Goal: Transaction & Acquisition: Purchase product/service

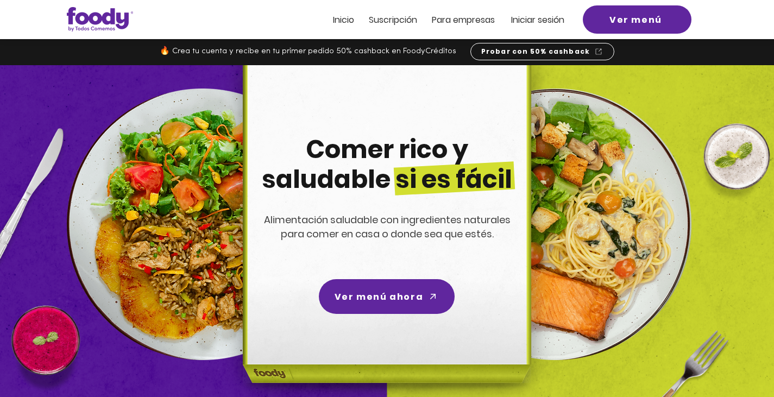
click at [529, 18] on span "Iniciar sesión" at bounding box center [537, 20] width 53 height 12
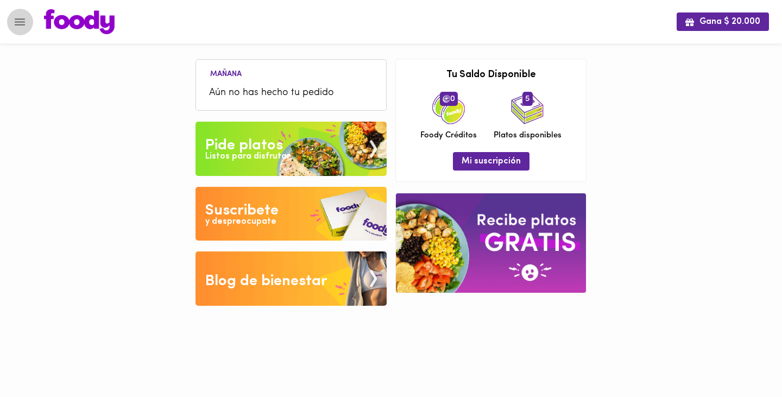
click at [21, 26] on icon "Menu" at bounding box center [20, 22] width 14 height 14
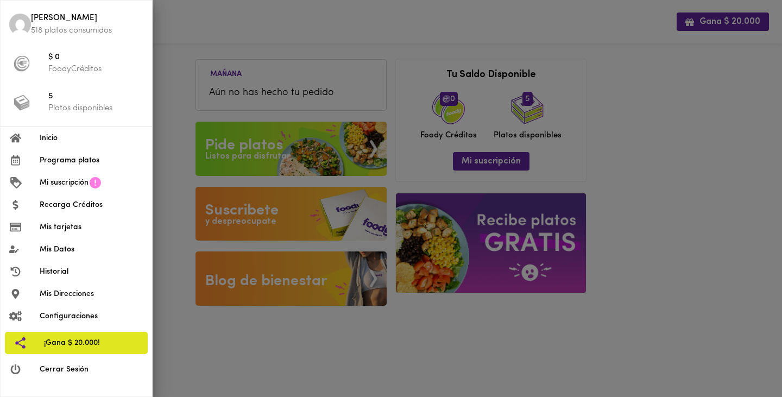
click at [72, 163] on span "Programa platos" at bounding box center [92, 160] width 104 height 11
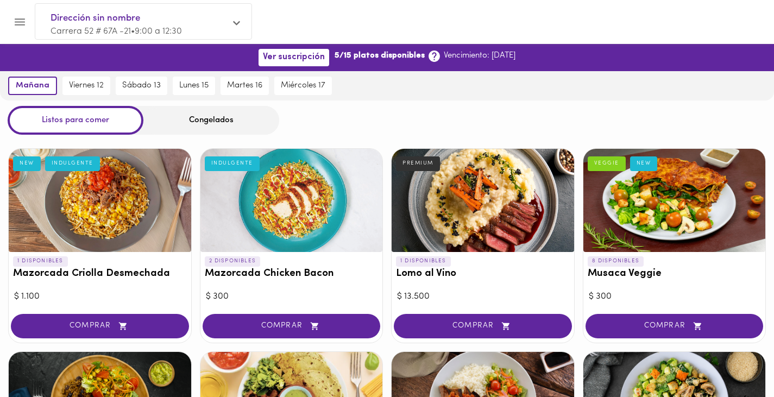
click at [464, 207] on div at bounding box center [483, 200] width 182 height 103
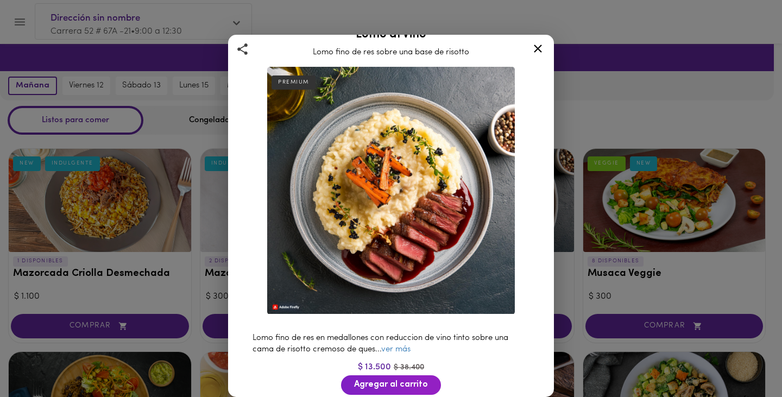
scroll to position [60, 0]
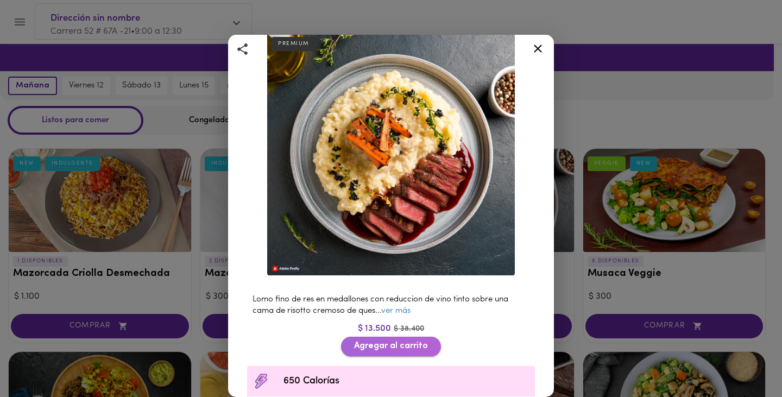
click at [392, 341] on span "Agregar al carrito" at bounding box center [391, 346] width 74 height 10
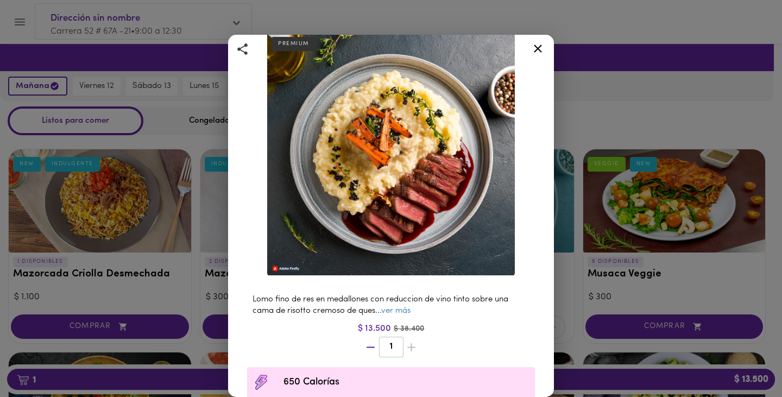
click at [545, 388] on div "Lomo al Vino Lomo fino de res sobre una base de risotto PREMIUM Lomo fino de re…" at bounding box center [391, 272] width 326 height 596
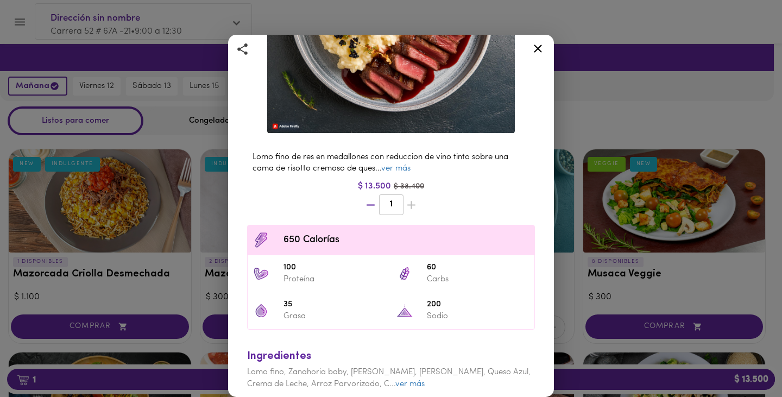
scroll to position [226, 0]
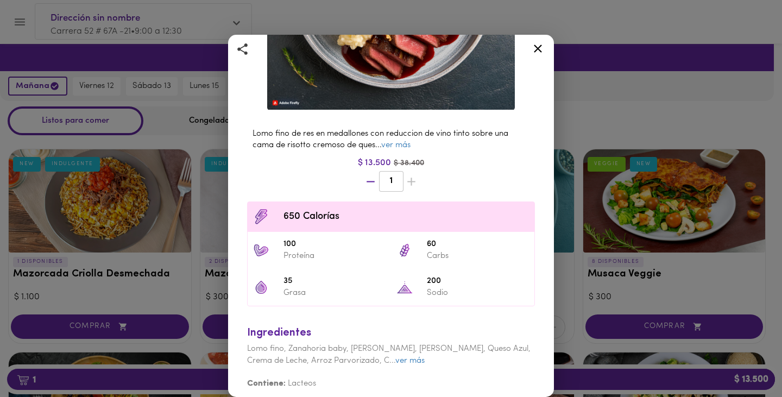
click at [541, 45] on icon at bounding box center [538, 49] width 14 height 14
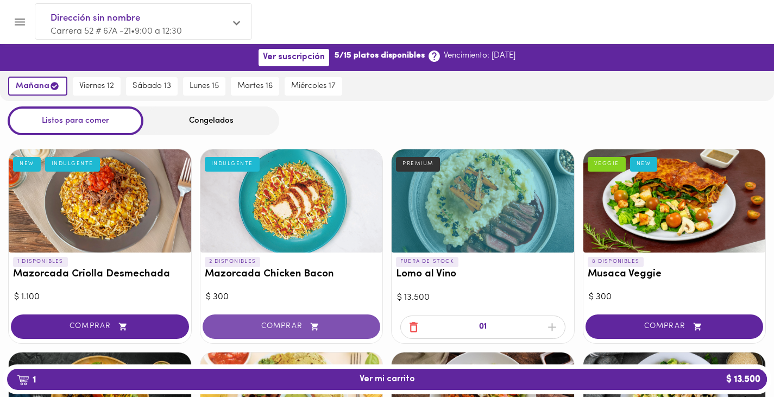
click at [273, 327] on span "COMPRAR" at bounding box center [291, 326] width 151 height 9
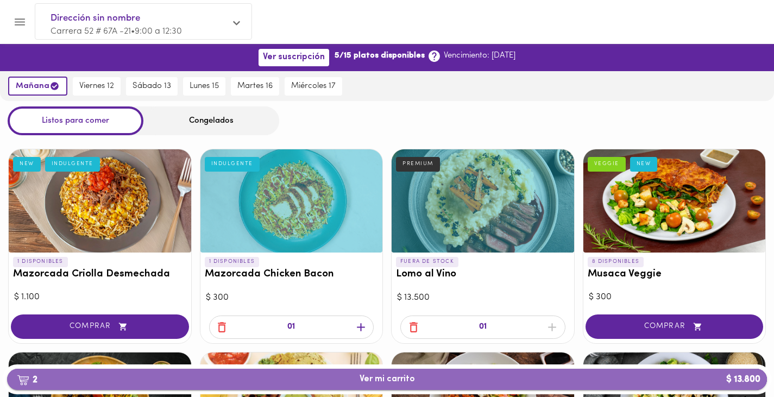
click at [369, 384] on span "2 Ver mi carrito $ 13.800" at bounding box center [386, 379] width 55 height 10
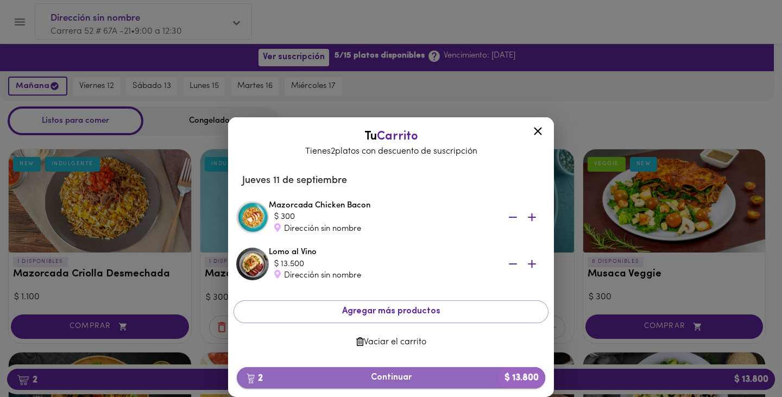
click at [372, 373] on span "2 Continuar $ 13.800" at bounding box center [390, 378] width 291 height 10
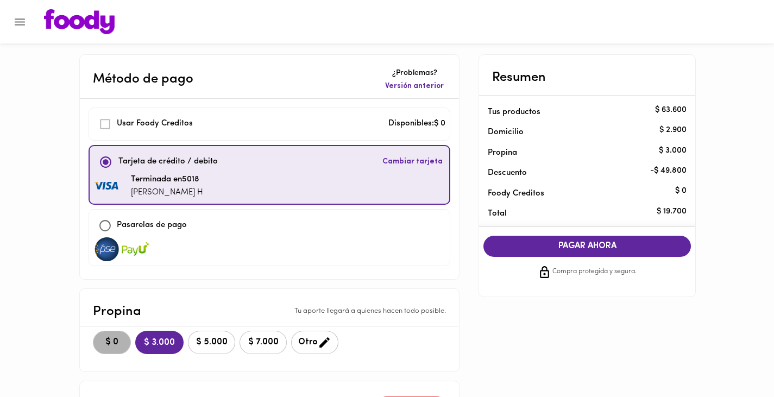
click at [112, 341] on span "$ 0" at bounding box center [112, 342] width 24 height 10
click at [578, 247] on span "PAGAR AHORA" at bounding box center [587, 246] width 186 height 10
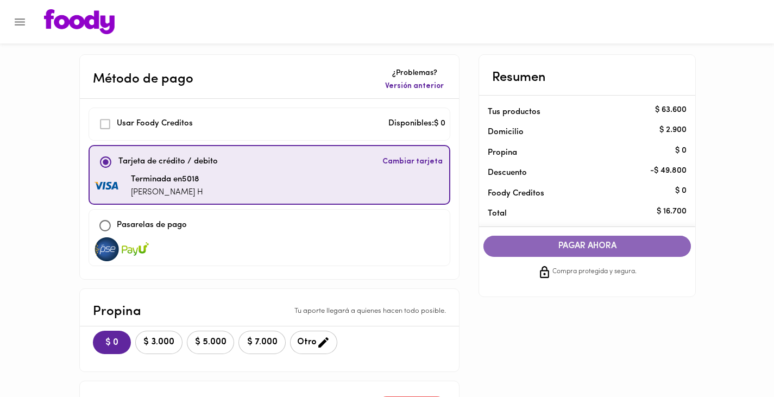
click at [580, 247] on span "PAGAR AHORA" at bounding box center [587, 246] width 186 height 10
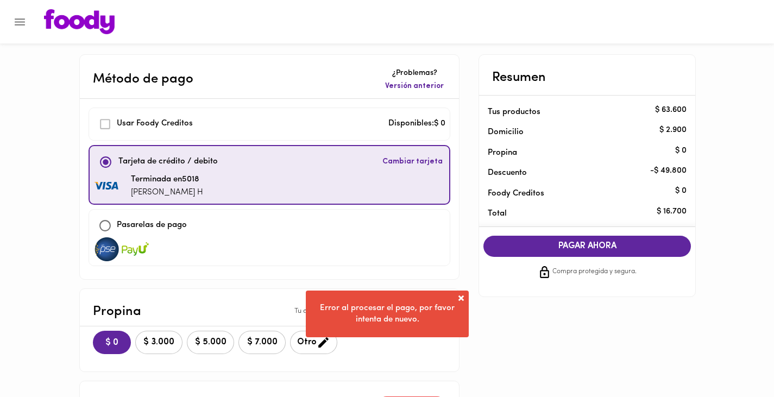
click at [543, 293] on div "Resumen Tus productos $ 63.600 Domicilio $ 2.900 Propina $ 0 Descuento - $ 49.8…" at bounding box center [586, 175] width 217 height 243
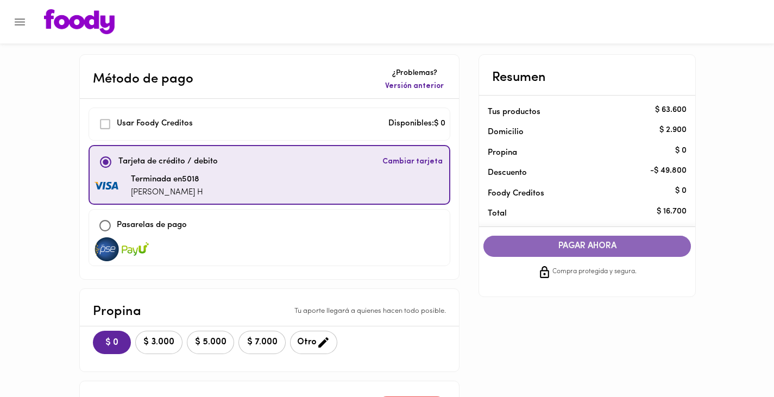
click at [576, 247] on span "PAGAR AHORA" at bounding box center [587, 246] width 186 height 10
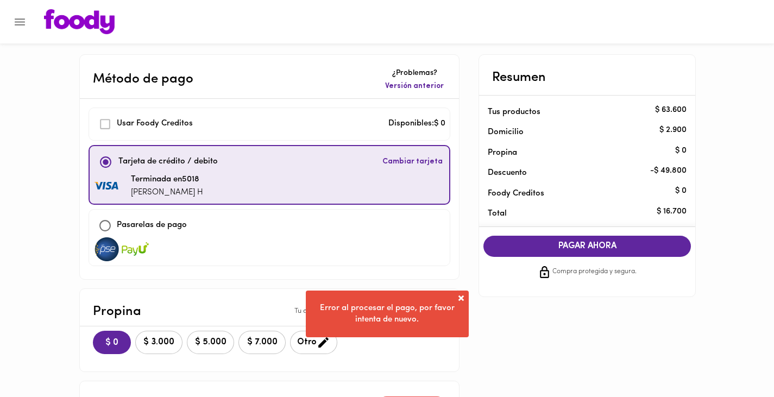
click at [105, 224] on input "checkbox" at bounding box center [104, 225] width 23 height 23
checkbox input "true"
checkbox input "false"
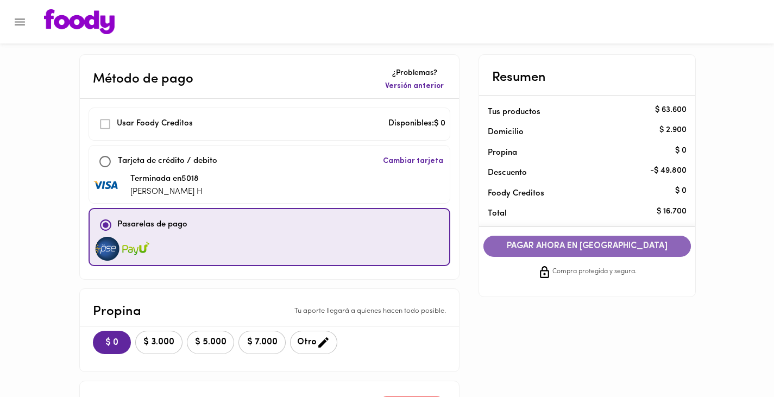
click at [554, 244] on span "PAGAR AHORA EN PASARELA" at bounding box center [587, 246] width 186 height 10
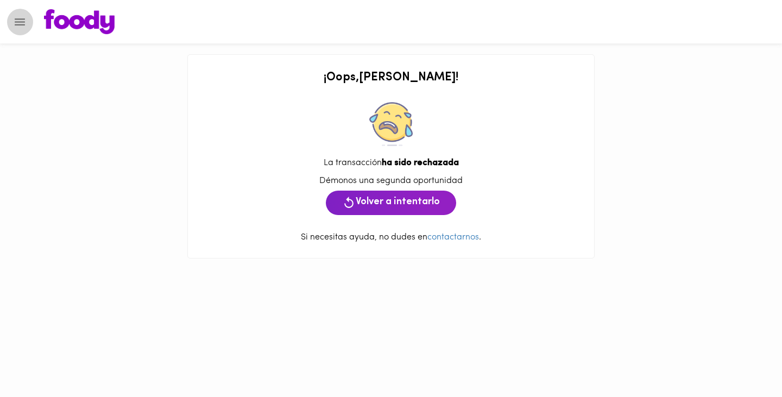
click at [21, 26] on icon "Menu" at bounding box center [20, 22] width 14 height 14
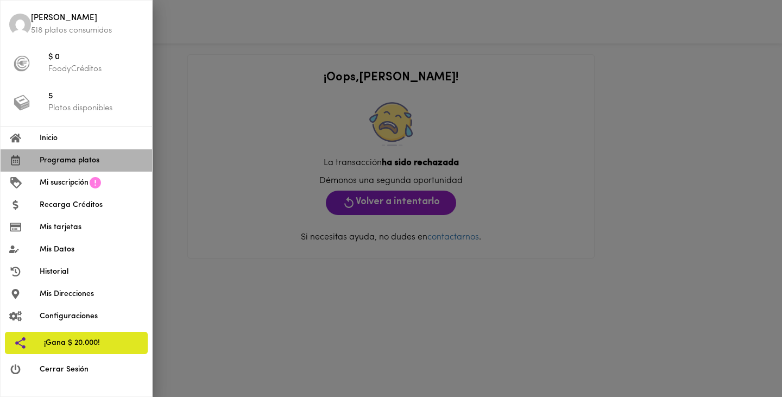
click at [64, 168] on li "Programa platos" at bounding box center [77, 160] width 152 height 22
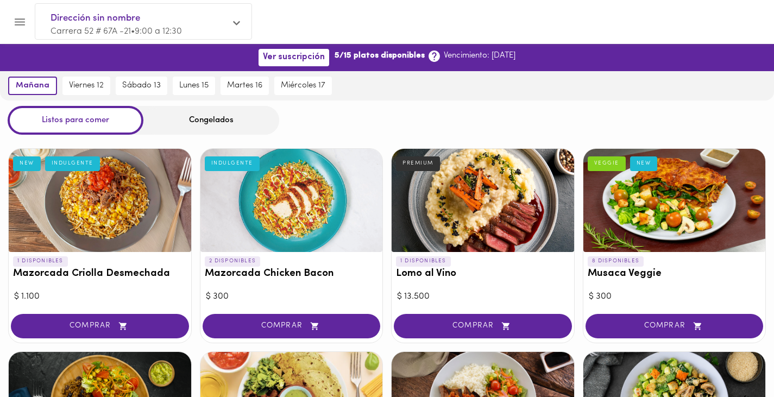
click at [20, 18] on icon "Menu" at bounding box center [20, 22] width 14 height 14
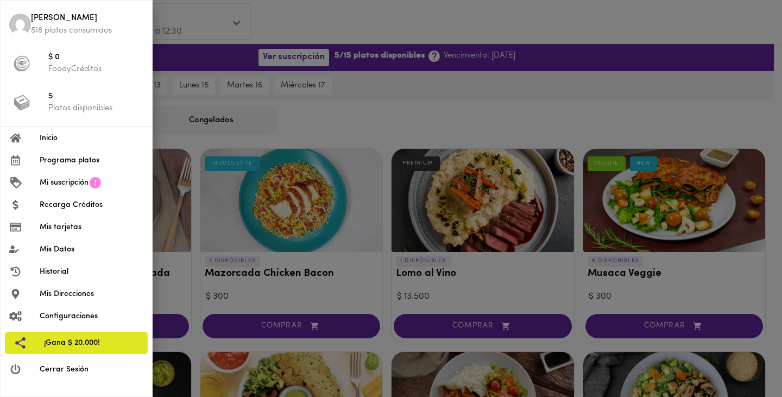
click at [48, 136] on span "Inicio" at bounding box center [92, 137] width 104 height 11
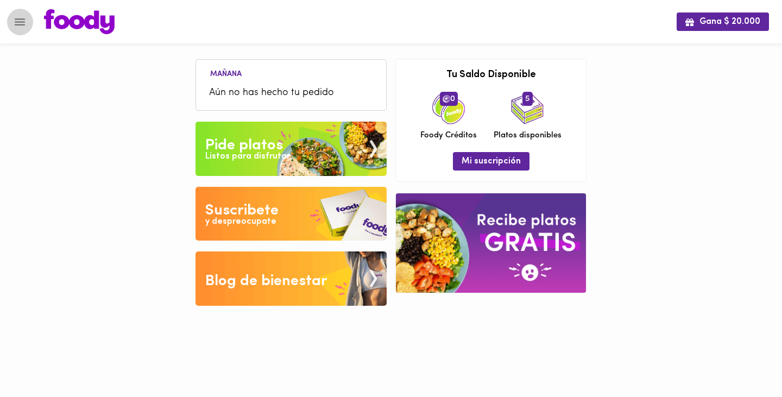
click at [23, 18] on icon "Menu" at bounding box center [20, 21] width 10 height 7
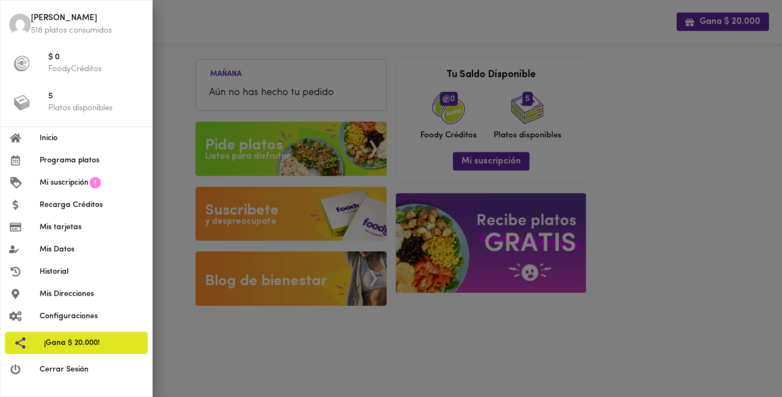
click at [68, 167] on li "Programa platos" at bounding box center [77, 160] width 152 height 22
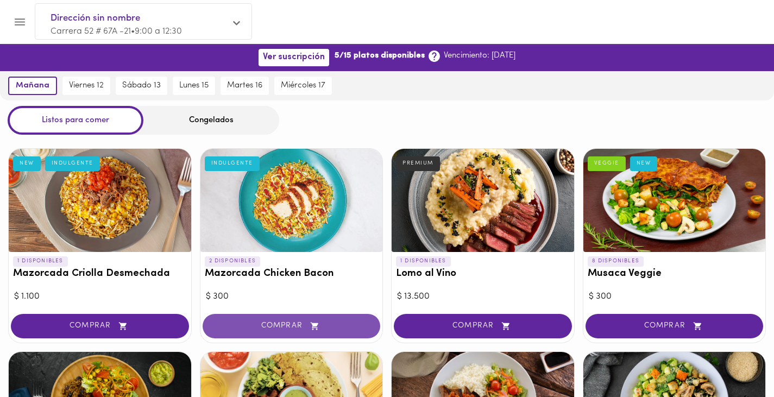
click at [283, 331] on button "COMPRAR" at bounding box center [292, 326] width 178 height 24
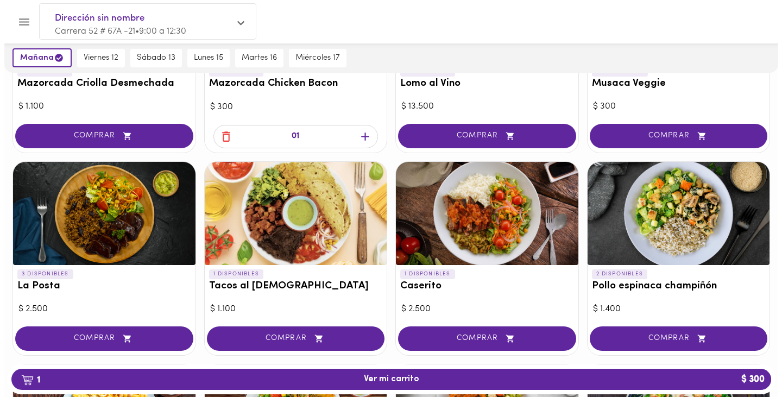
scroll to position [200, 0]
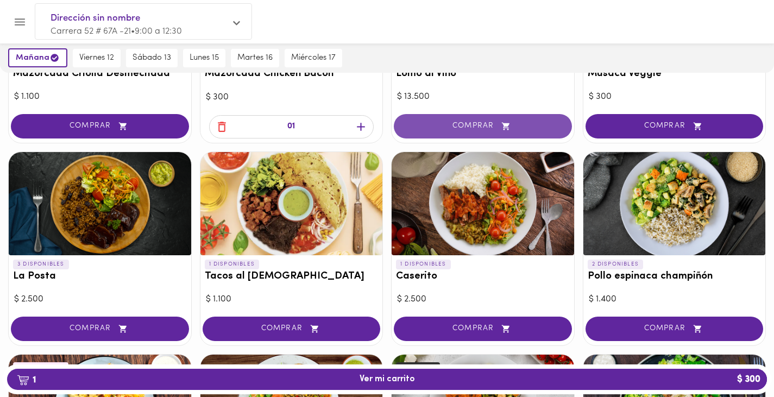
click at [437, 122] on span "COMPRAR" at bounding box center [482, 126] width 151 height 9
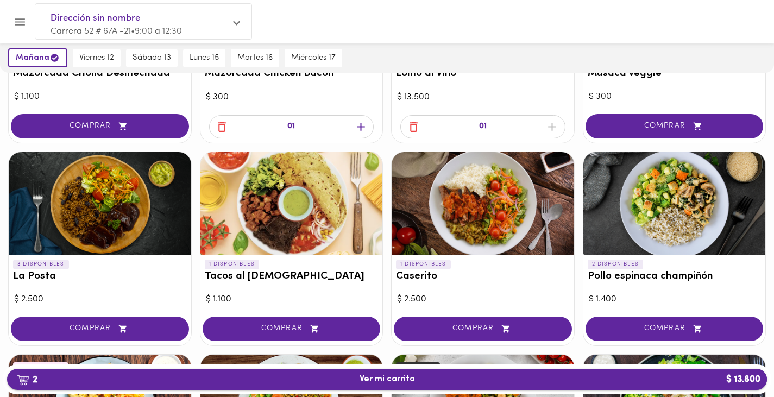
click at [379, 377] on span "2 Ver mi carrito $ 13.800" at bounding box center [386, 379] width 55 height 10
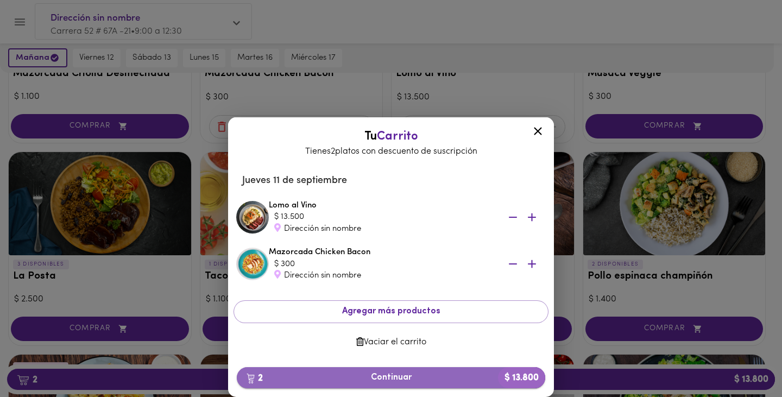
click at [401, 378] on span "2 Continuar $ 13.800" at bounding box center [390, 378] width 291 height 10
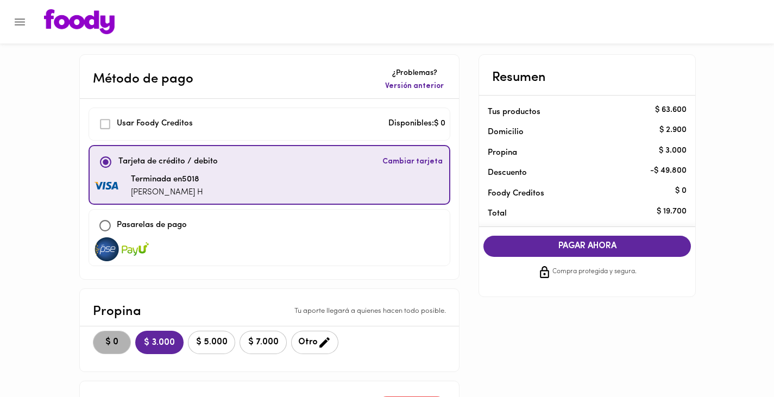
click at [110, 342] on span "$ 0" at bounding box center [112, 342] width 24 height 10
click at [576, 244] on span "PAGAR AHORA" at bounding box center [587, 246] width 186 height 10
click at [463, 299] on div "Método de pago ¿Problemas? Versión anterior Usar Foody Creditos Disponibles: $ …" at bounding box center [387, 317] width 635 height 526
click at [106, 228] on input "checkbox" at bounding box center [104, 225] width 23 height 23
checkbox input "true"
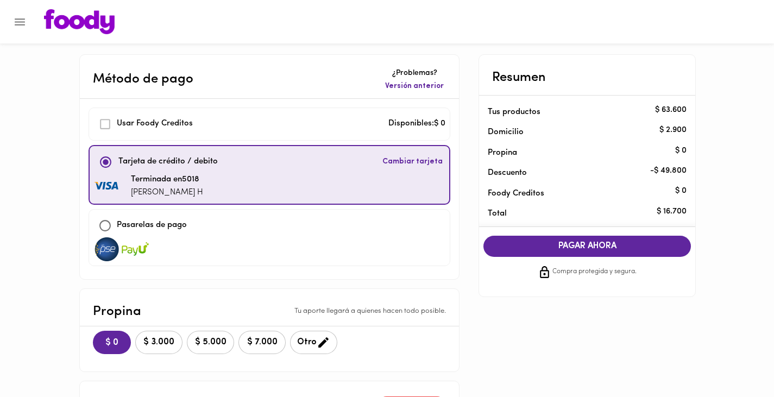
checkbox input "false"
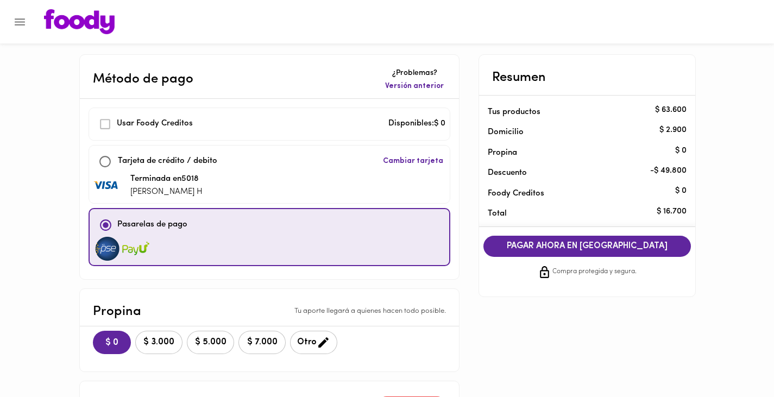
click at [569, 246] on span "PAGAR AHORA EN PASARELA" at bounding box center [587, 246] width 186 height 10
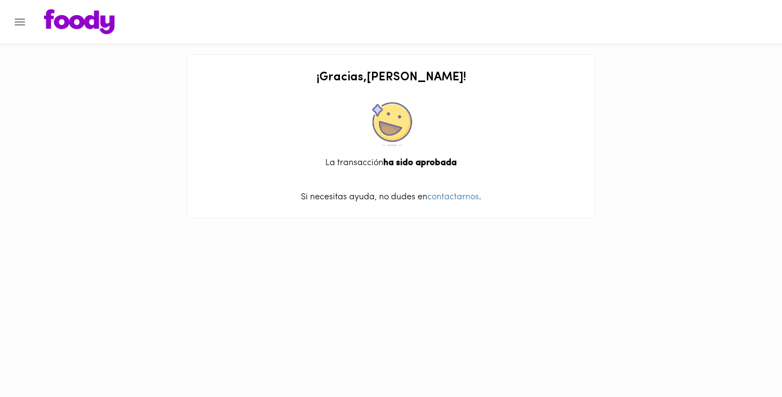
click at [20, 20] on icon "Menu" at bounding box center [20, 22] width 14 height 14
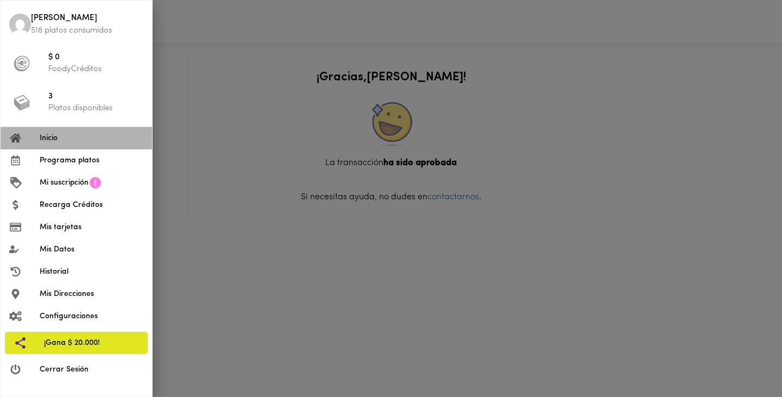
click at [53, 140] on span "Inicio" at bounding box center [92, 137] width 104 height 11
